Goal: Book appointment/travel/reservation

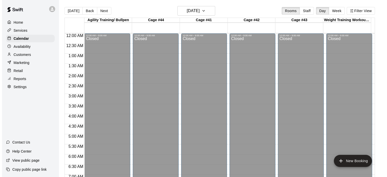
scroll to position [319, 0]
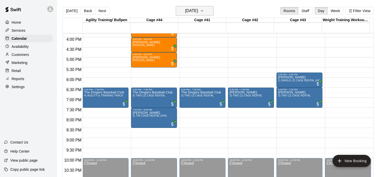
click at [204, 12] on icon "button" at bounding box center [202, 11] width 4 height 6
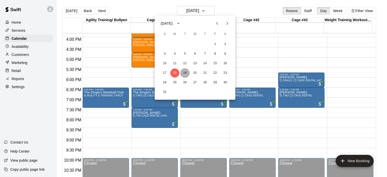
click at [187, 76] on button "19" at bounding box center [185, 73] width 9 height 9
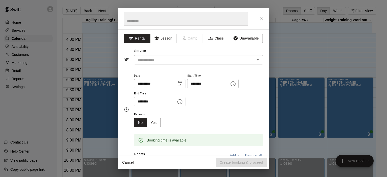
click at [165, 40] on button "Lesson" at bounding box center [163, 38] width 26 height 9
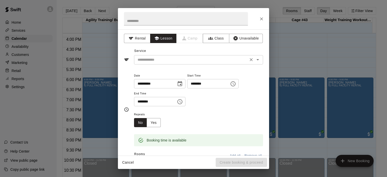
click at [255, 60] on icon "Open" at bounding box center [258, 60] width 6 height 6
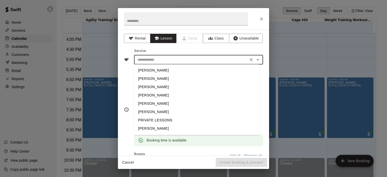
scroll to position [16, 0]
click at [155, 122] on li "[PERSON_NAME]" at bounding box center [196, 121] width 125 height 8
type input "**********"
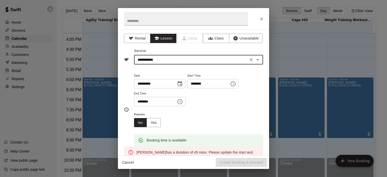
click at [183, 102] on icon "Choose time, selected time is 5:45 PM" at bounding box center [180, 102] width 6 height 6
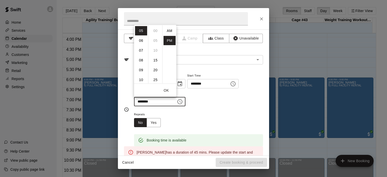
scroll to position [9, 0]
click at [142, 40] on li "06" at bounding box center [141, 40] width 12 height 9
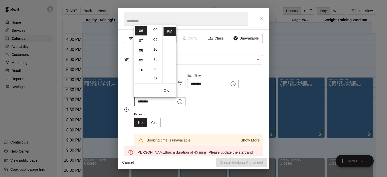
scroll to position [0, 0]
click at [156, 30] on li "00" at bounding box center [156, 30] width 12 height 9
type input "********"
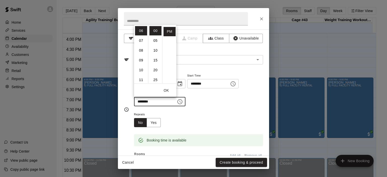
click at [212, 103] on div "**********" at bounding box center [198, 90] width 129 height 34
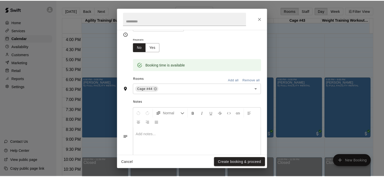
scroll to position [76, 0]
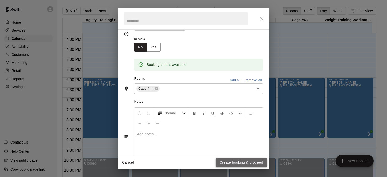
click at [238, 159] on button "Create booking & proceed" at bounding box center [241, 162] width 51 height 9
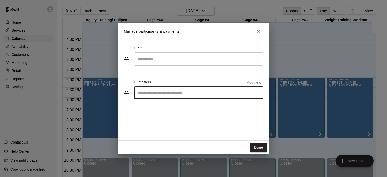
click at [151, 94] on input "Start typing to search customers..." at bounding box center [198, 92] width 125 height 5
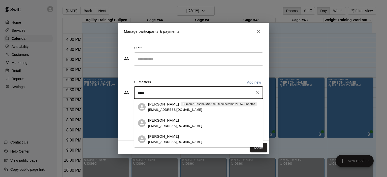
type input "******"
click at [163, 108] on div "[PERSON_NAME] Summer Baseball/Softball Membership 2025-3 months [EMAIL_ADDRESS]…" at bounding box center [202, 107] width 109 height 11
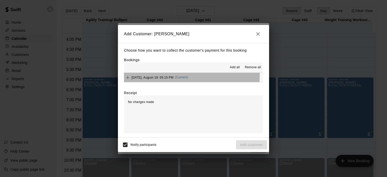
click at [180, 76] on div "[DATE], August 19: 05:15 PM (Current)" at bounding box center [156, 78] width 64 height 8
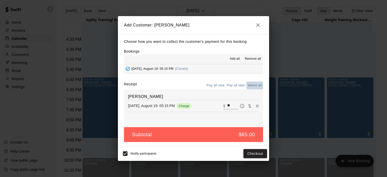
click at [254, 82] on button "Waive all" at bounding box center [255, 86] width 17 height 8
type input "*"
click at [257, 152] on button "Add customer" at bounding box center [251, 153] width 31 height 9
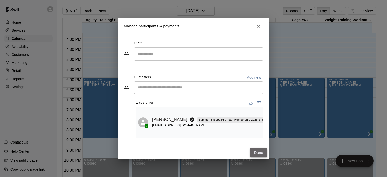
click at [259, 150] on button "Done" at bounding box center [258, 152] width 17 height 9
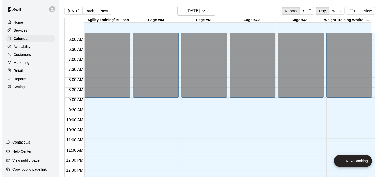
scroll to position [168, 0]
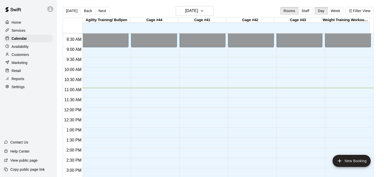
click at [153, 85] on div "12:00 AM – 9:00 AM Closed 4:30 PM – 5:15 PM [PERSON_NAME] [PERSON_NAME] 5:15 PM…" at bounding box center [154, 108] width 46 height 484
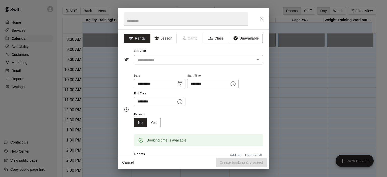
click at [168, 38] on button "Lesson" at bounding box center [163, 38] width 26 height 9
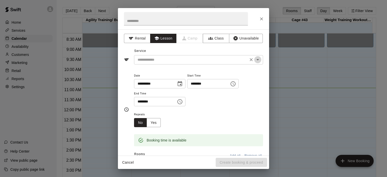
click at [255, 60] on icon "Open" at bounding box center [258, 60] width 6 height 6
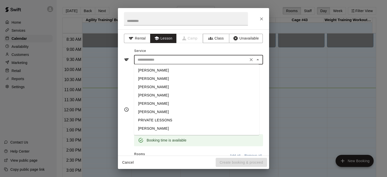
scroll to position [16, 0]
click at [164, 120] on li "[PERSON_NAME]" at bounding box center [196, 121] width 125 height 8
type input "**********"
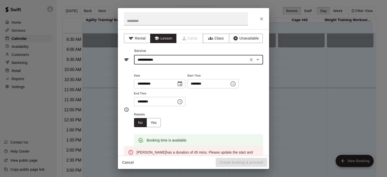
click at [183, 101] on icon "Choose time, selected time is 11:15 AM" at bounding box center [180, 102] width 6 height 6
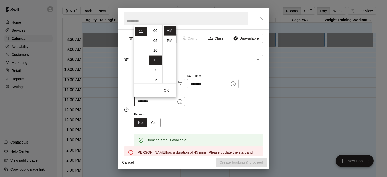
scroll to position [29, 0]
click at [154, 61] on li "30" at bounding box center [156, 60] width 12 height 9
type input "********"
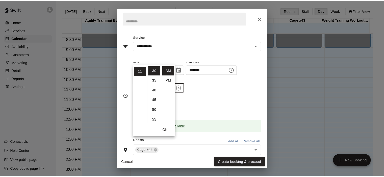
scroll to position [50, 0]
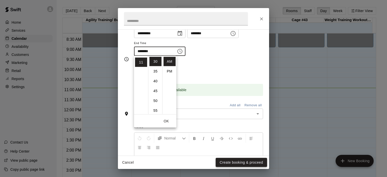
click at [240, 162] on button "Create booking & proceed" at bounding box center [241, 162] width 51 height 9
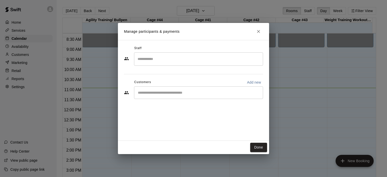
click at [171, 94] on input "Start typing to search customers..." at bounding box center [198, 92] width 125 height 5
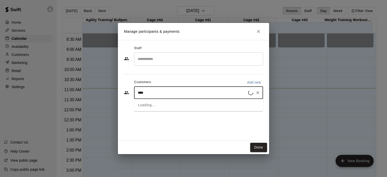
type input "*****"
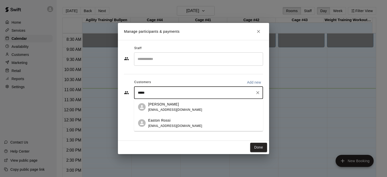
click at [171, 123] on div "Easton Rossi" at bounding box center [175, 120] width 54 height 5
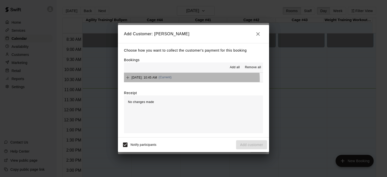
click at [172, 79] on div "[DATE]: 10:45 AM (Current)" at bounding box center [148, 78] width 48 height 8
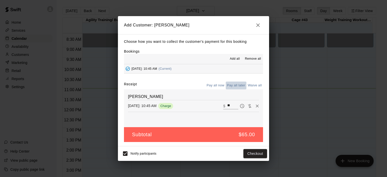
click at [239, 84] on button "Pay all later" at bounding box center [236, 86] width 21 height 8
click at [247, 153] on button "Add customer" at bounding box center [251, 153] width 31 height 9
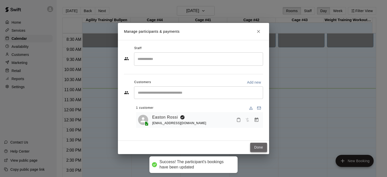
click at [259, 147] on button "Done" at bounding box center [258, 147] width 17 height 9
